Goal: Transaction & Acquisition: Download file/media

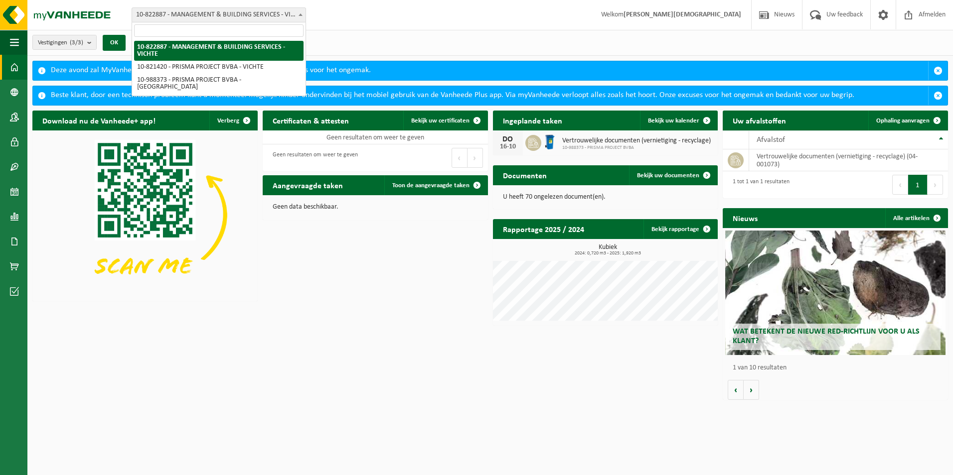
click at [302, 12] on span at bounding box center [300, 14] width 10 height 13
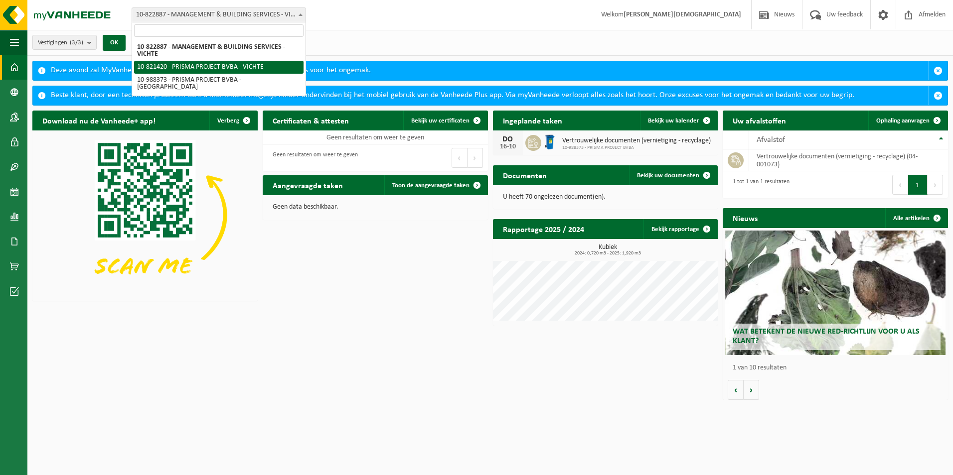
select select "85386"
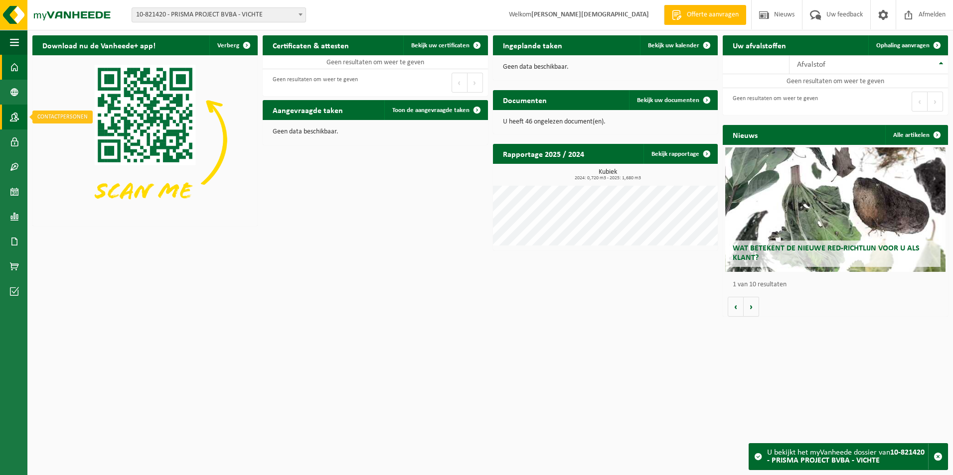
click at [14, 120] on span at bounding box center [14, 117] width 9 height 25
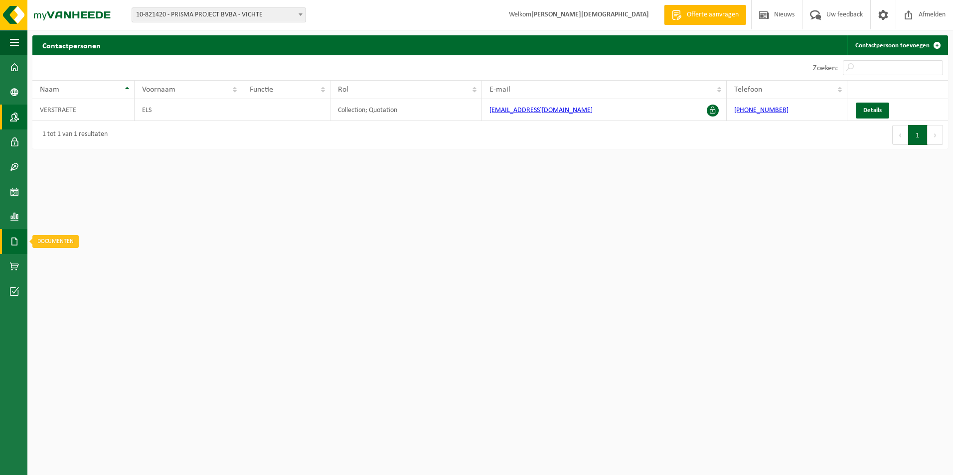
click at [17, 240] on span at bounding box center [14, 241] width 9 height 25
click at [72, 238] on span "Facturen" at bounding box center [71, 241] width 26 height 19
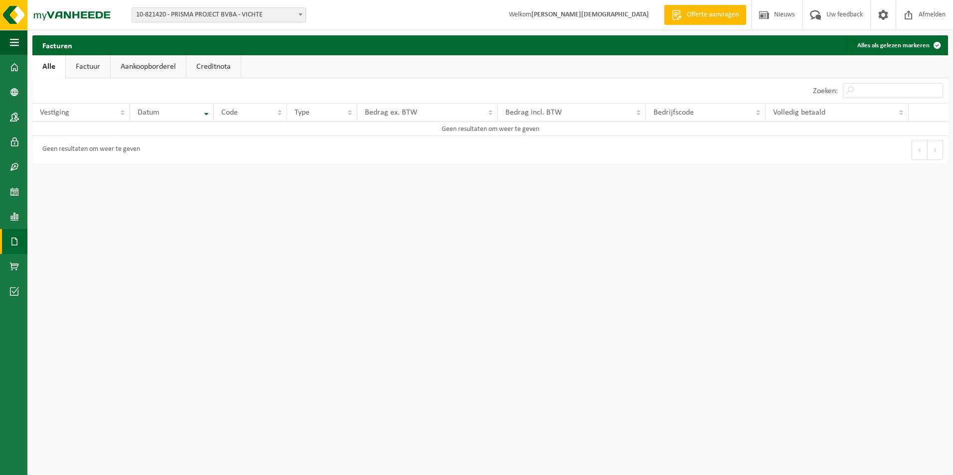
click at [244, 15] on span "10-821420 - PRISMA PROJECT BVBA - VICHTE" at bounding box center [218, 15] width 173 height 14
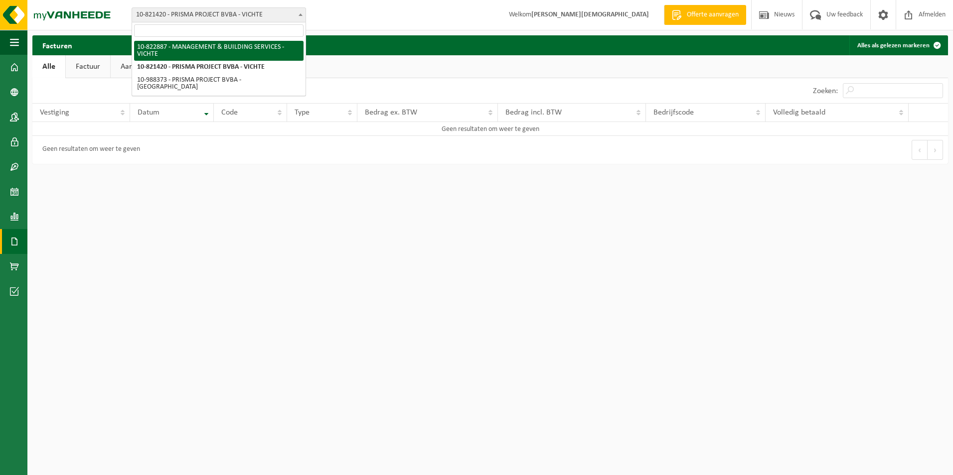
select select "85387"
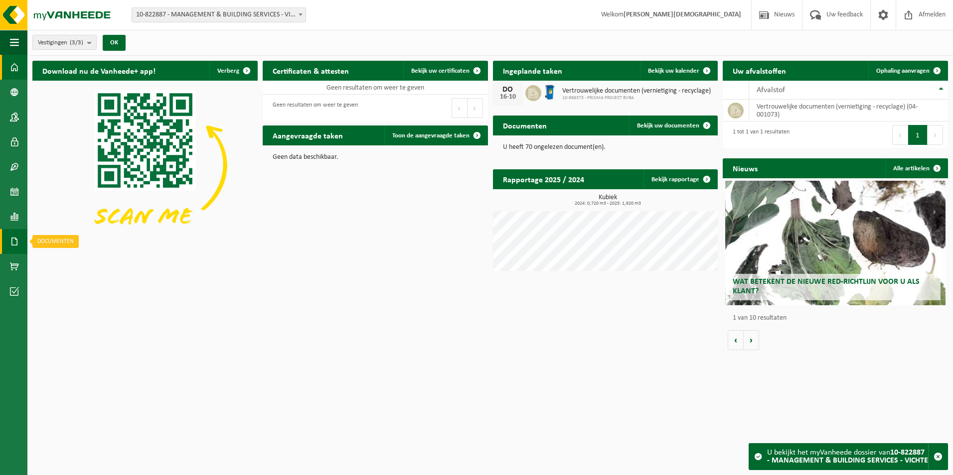
click at [15, 237] on span at bounding box center [14, 241] width 9 height 25
click at [83, 240] on span "Facturen" at bounding box center [71, 241] width 26 height 19
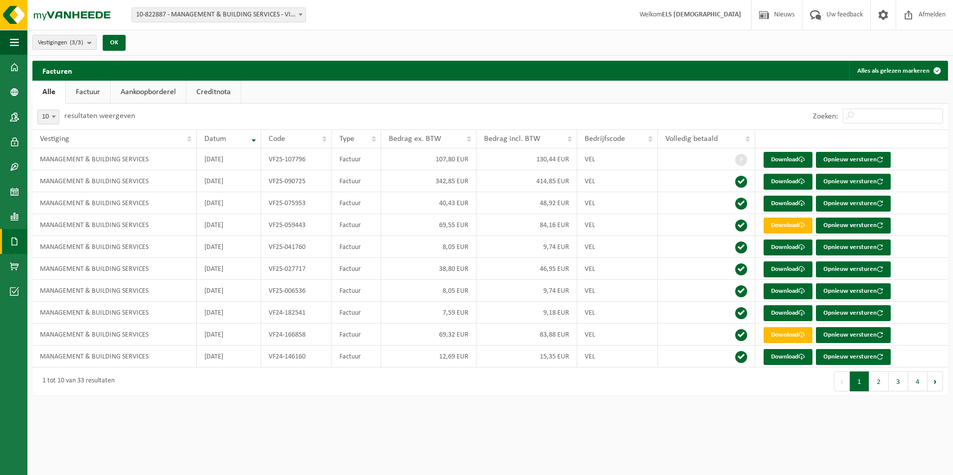
click at [226, 91] on link "Creditnota" at bounding box center [213, 92] width 54 height 23
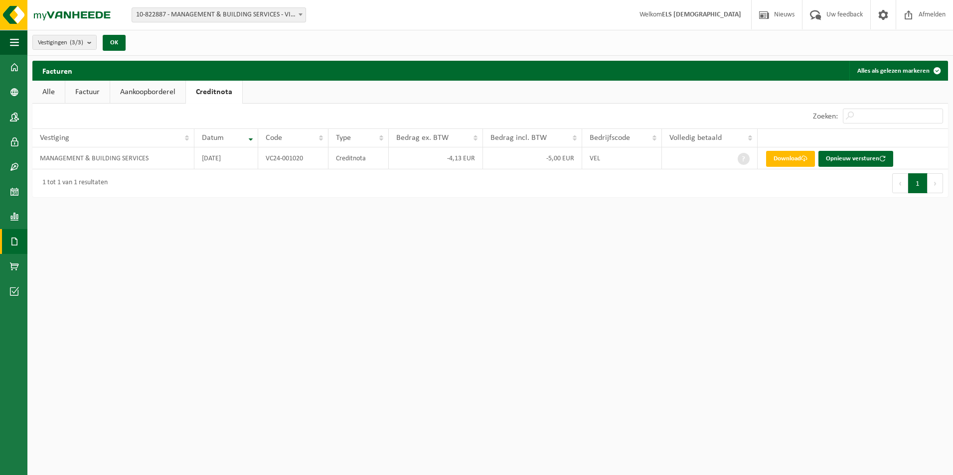
click at [148, 95] on link "Aankoopborderel" at bounding box center [147, 92] width 75 height 23
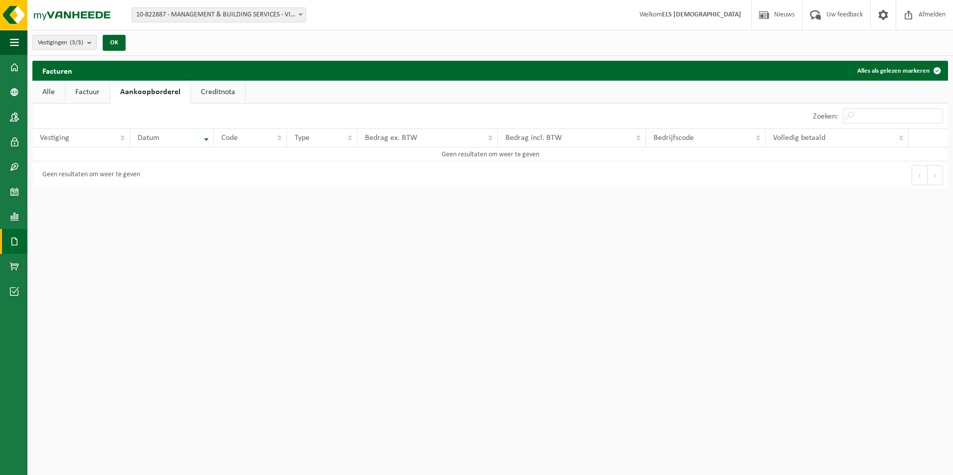
click at [96, 91] on link "Factuur" at bounding box center [87, 92] width 44 height 23
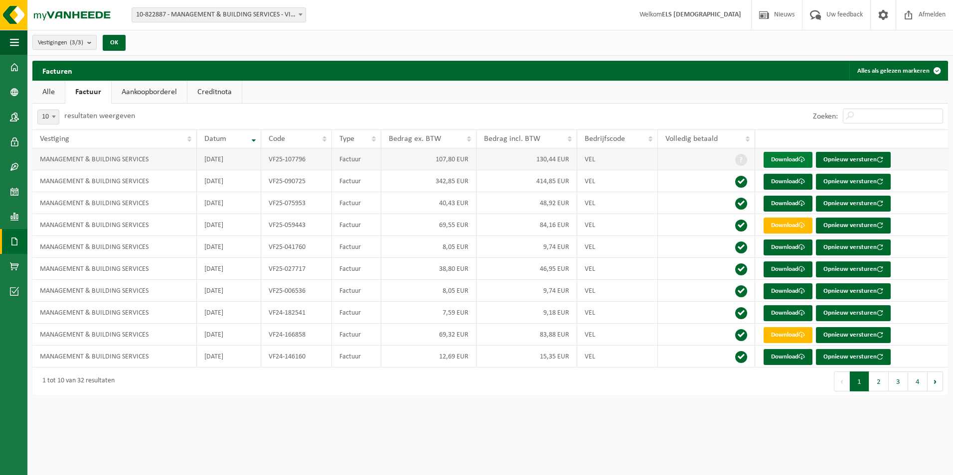
click at [791, 160] on link "Download" at bounding box center [787, 160] width 49 height 16
click at [920, 15] on span "Afmelden" at bounding box center [932, 14] width 32 height 29
